Goal: Find contact information: Find contact information

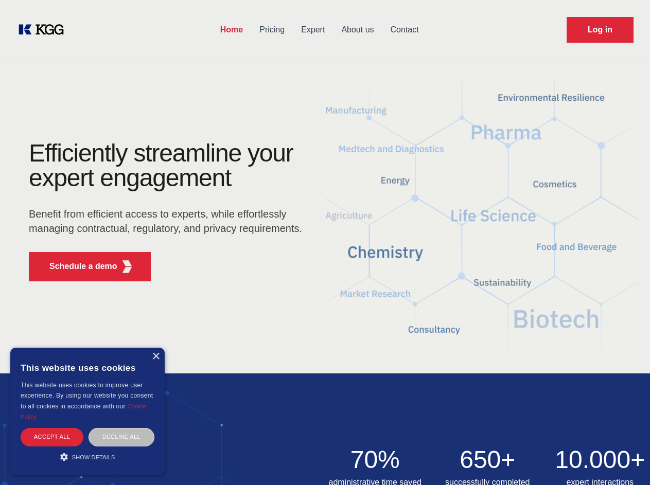
click at [325, 242] on div "Efficiently streamline your expert engagement Benefit from efficient access to …" at bounding box center [168, 215] width 313 height 149
click at [77, 266] on p "Schedule a demo" at bounding box center [83, 266] width 68 height 12
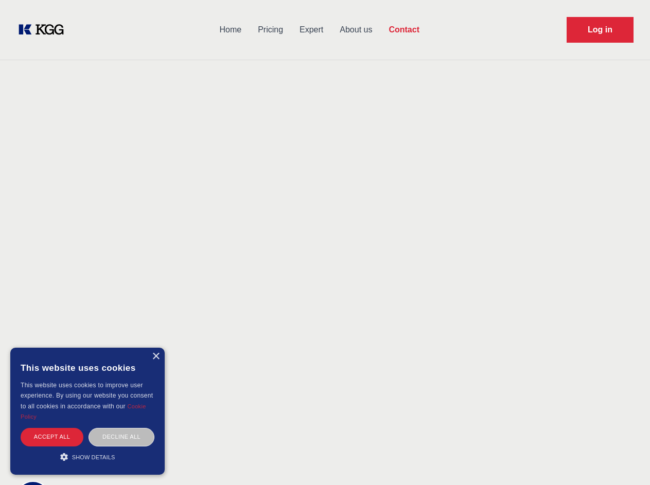
click at [155, 356] on div "× This website uses cookies This website uses cookies to improve user experienc…" at bounding box center [87, 411] width 154 height 127
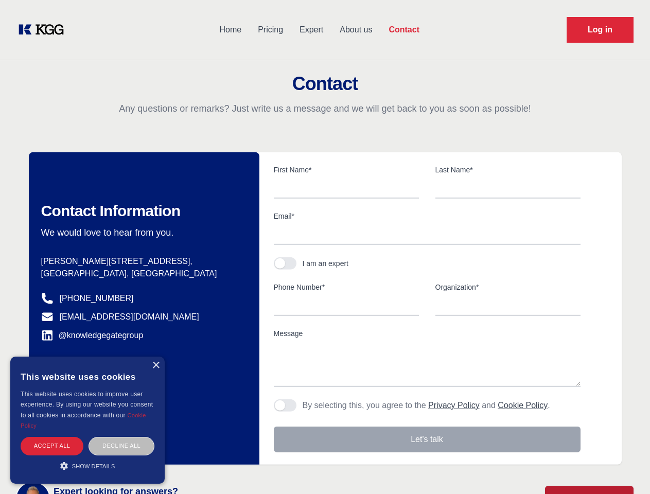
click at [52, 437] on div "Accept all" at bounding box center [52, 446] width 63 height 18
click at [121, 437] on div "Decline all" at bounding box center [121, 446] width 66 height 18
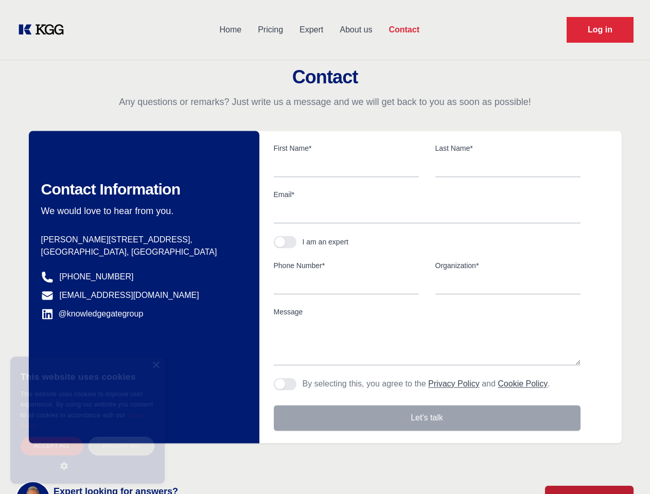
click at [87, 457] on main "Contact Any questions or remarks? Just write us a message and we will get back …" at bounding box center [325, 267] width 650 height 535
